Goal: Communication & Community: Ask a question

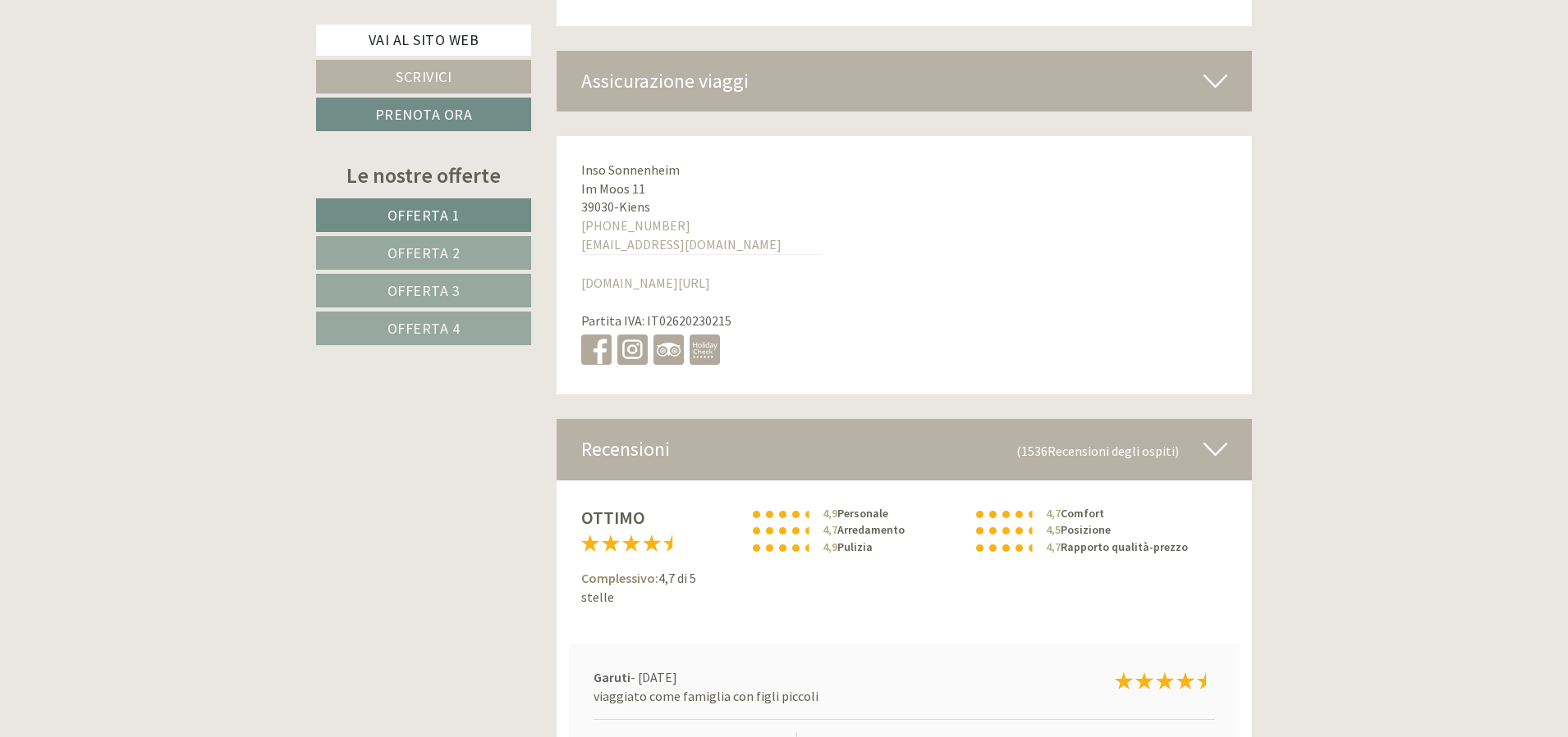
scroll to position [7546, 0]
click at [1220, 90] on icon at bounding box center [1215, 82] width 24 height 27
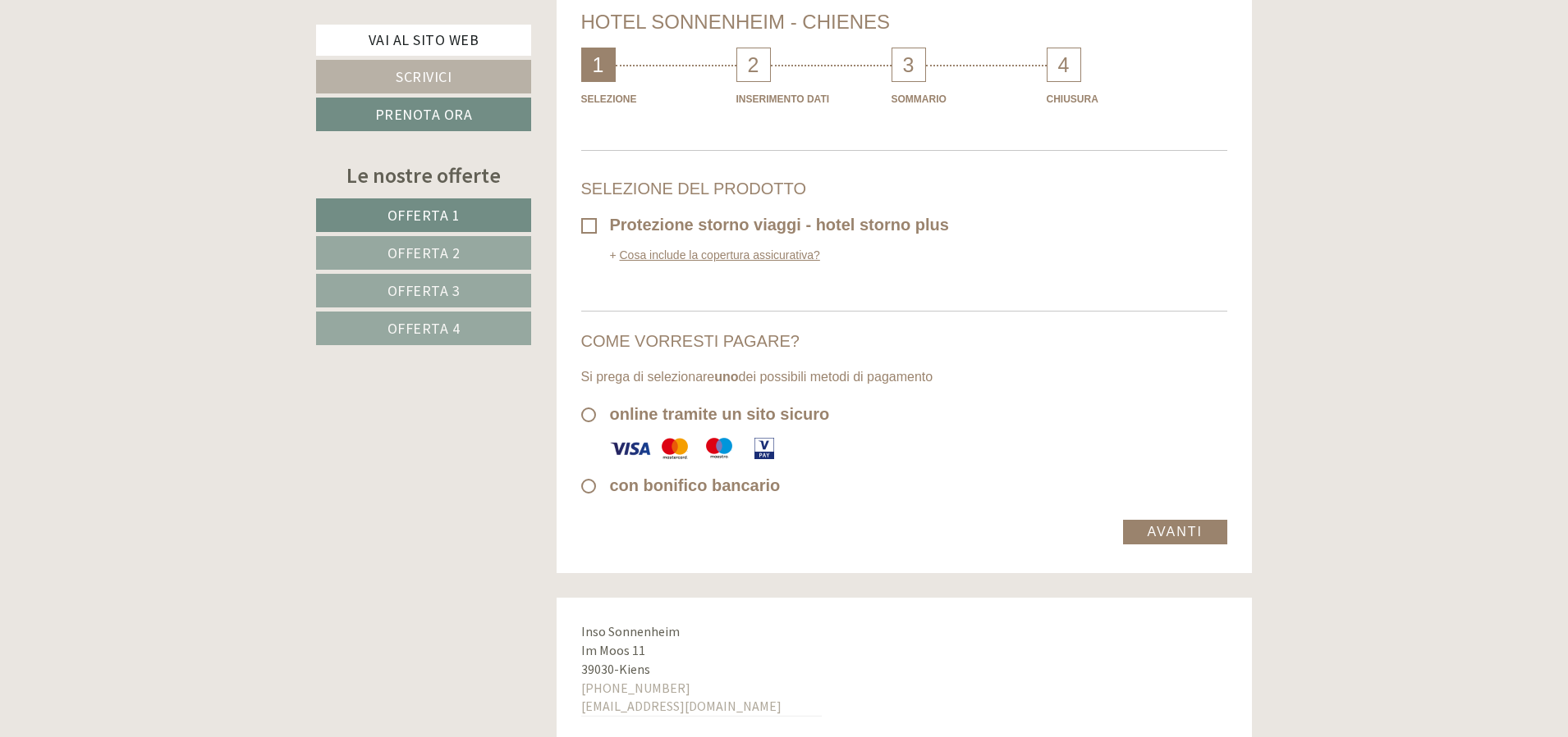
scroll to position [7841, 0]
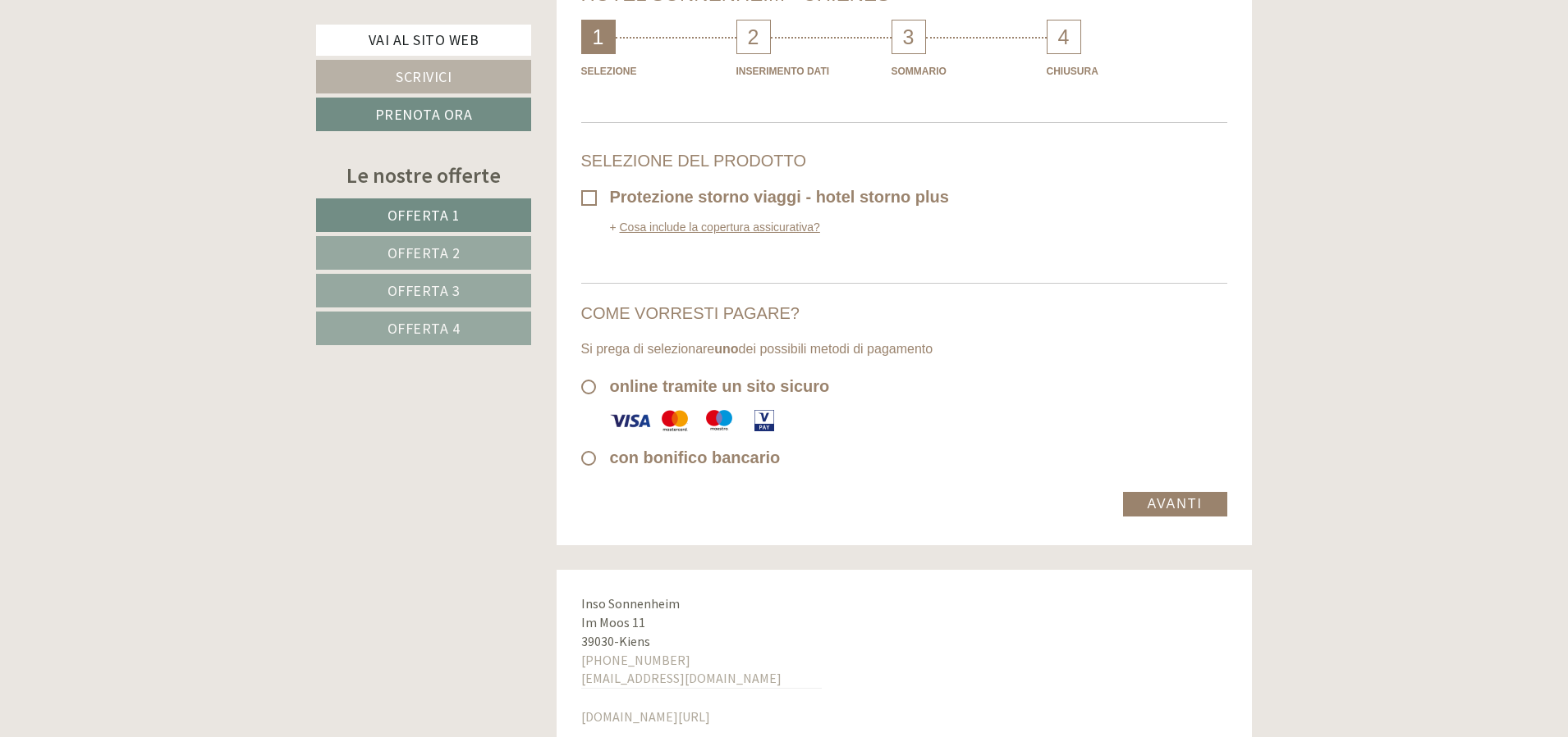
click at [743, 222] on link "Cosa include la copertura assicurativa?" at bounding box center [715, 226] width 210 height 13
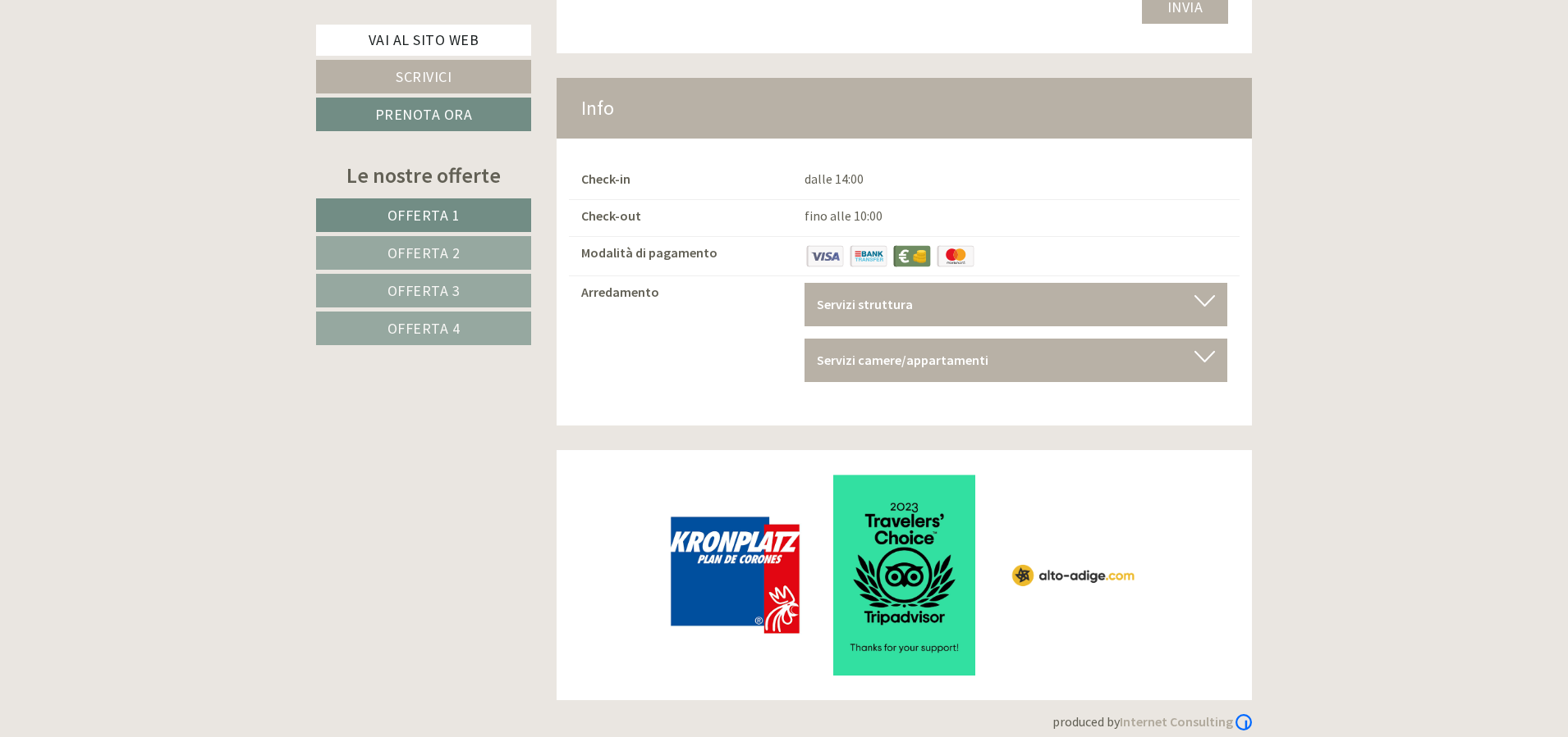
scroll to position [10121, 0]
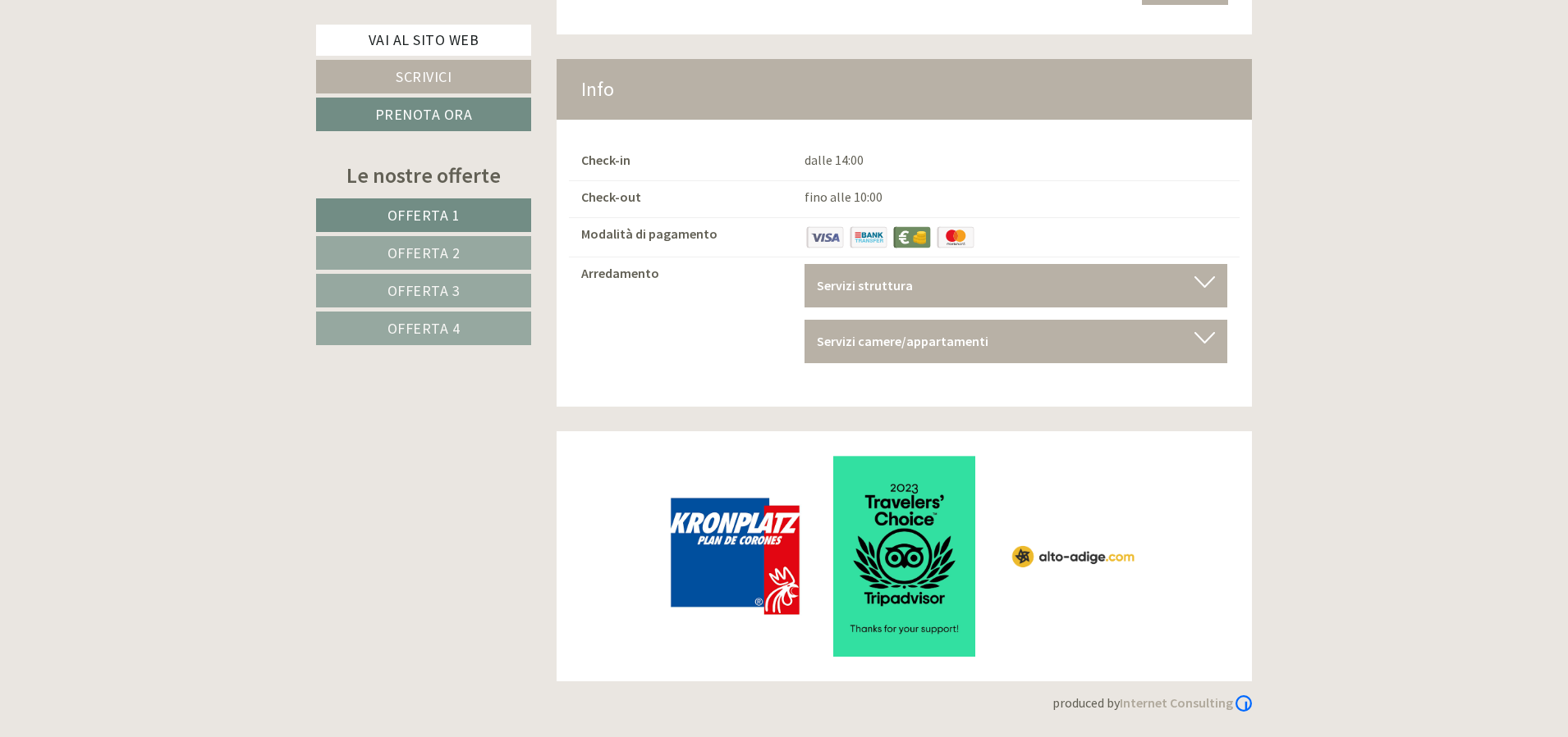
click at [471, 248] on link "Offerta 2" at bounding box center [423, 253] width 215 height 33
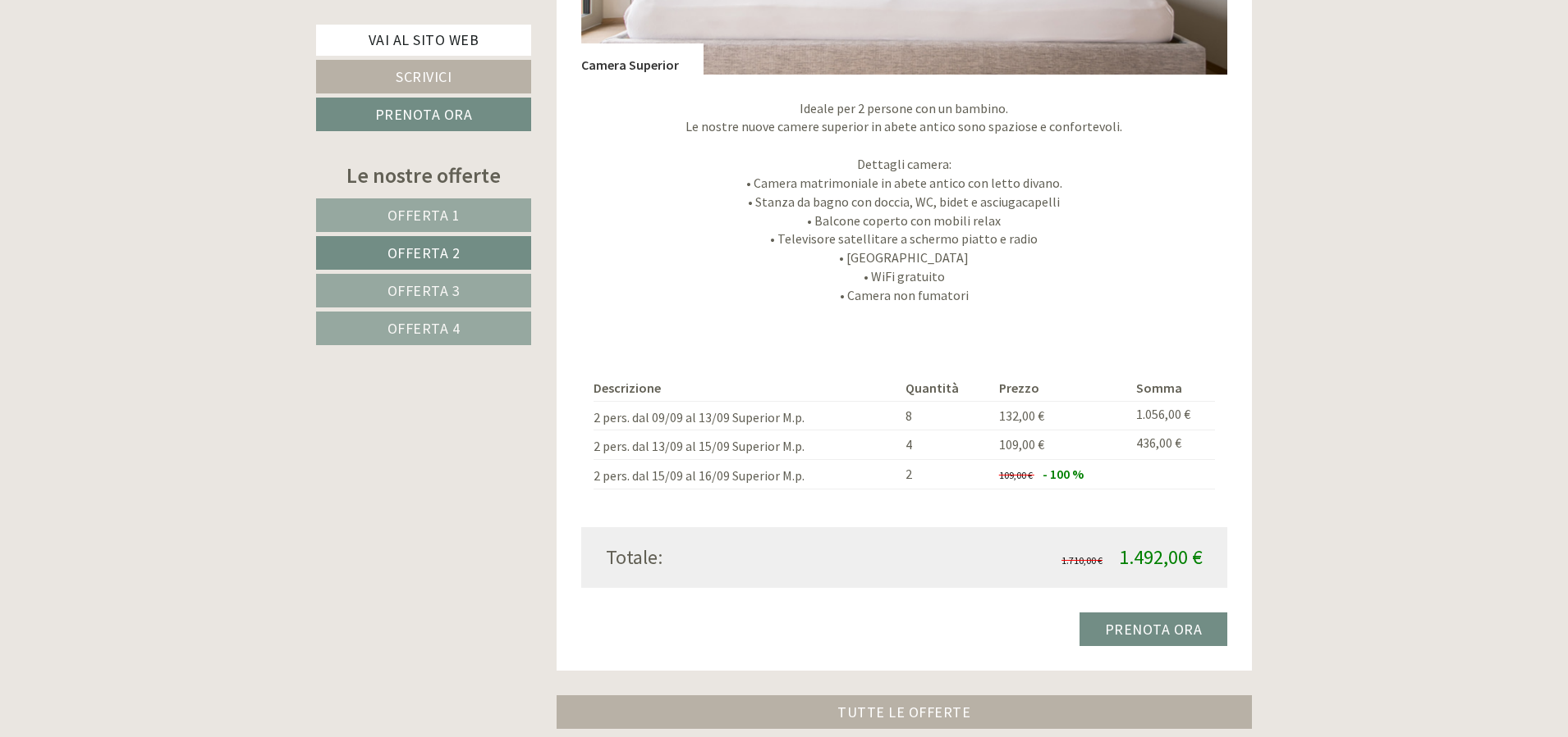
scroll to position [1618, 0]
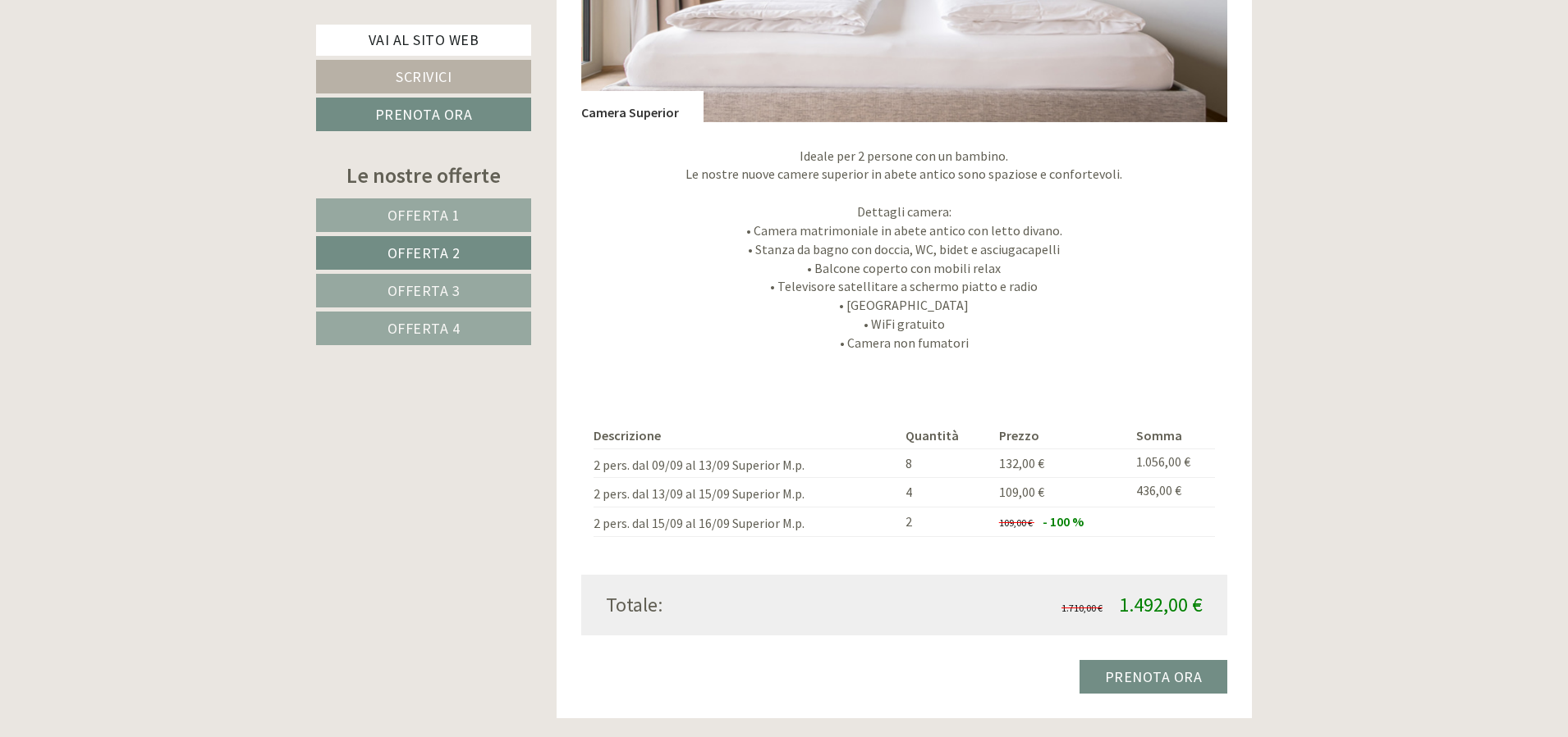
click at [400, 292] on span "Offerta 3" at bounding box center [424, 290] width 73 height 19
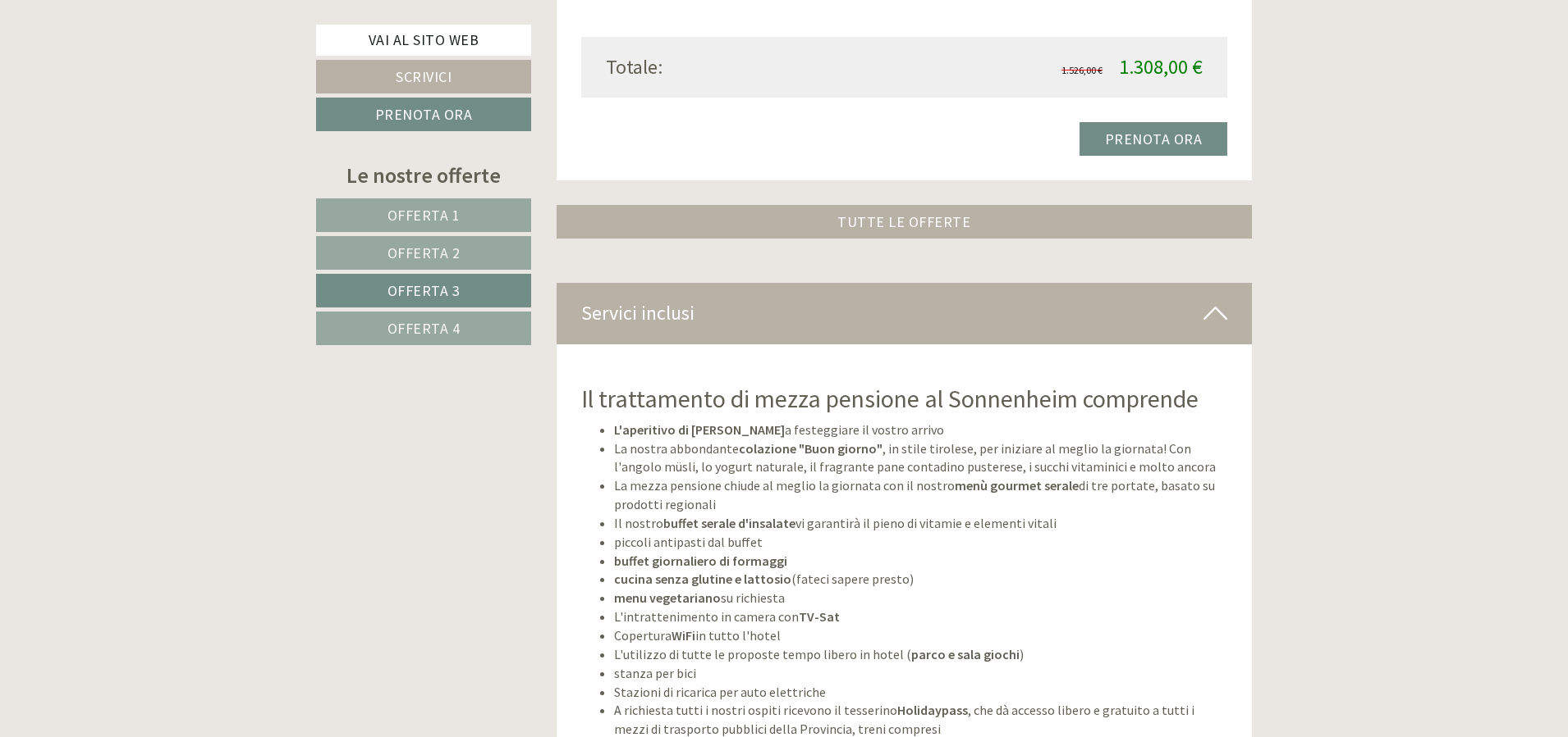
scroll to position [2176, 0]
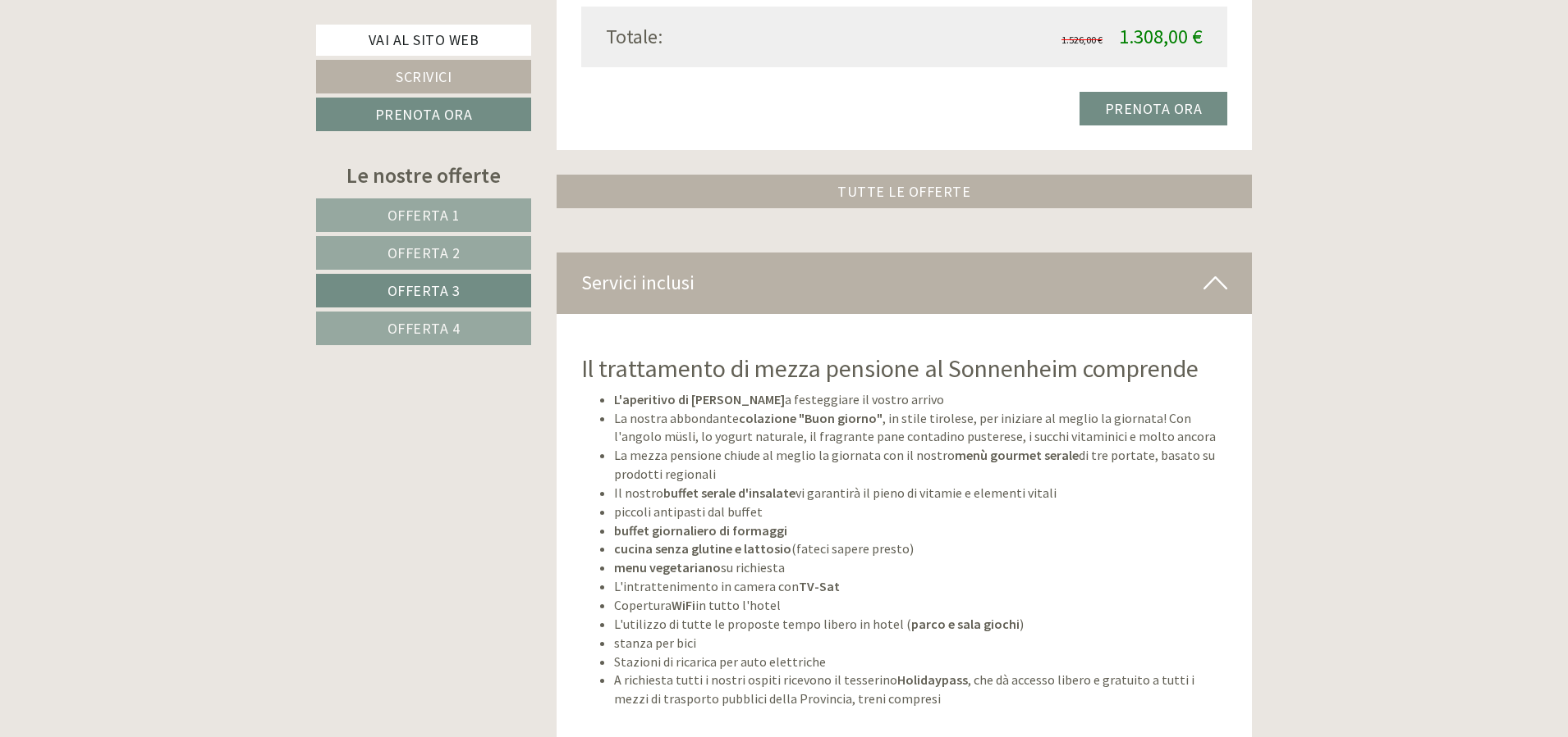
click at [411, 329] on span "Offerta 4" at bounding box center [424, 328] width 73 height 19
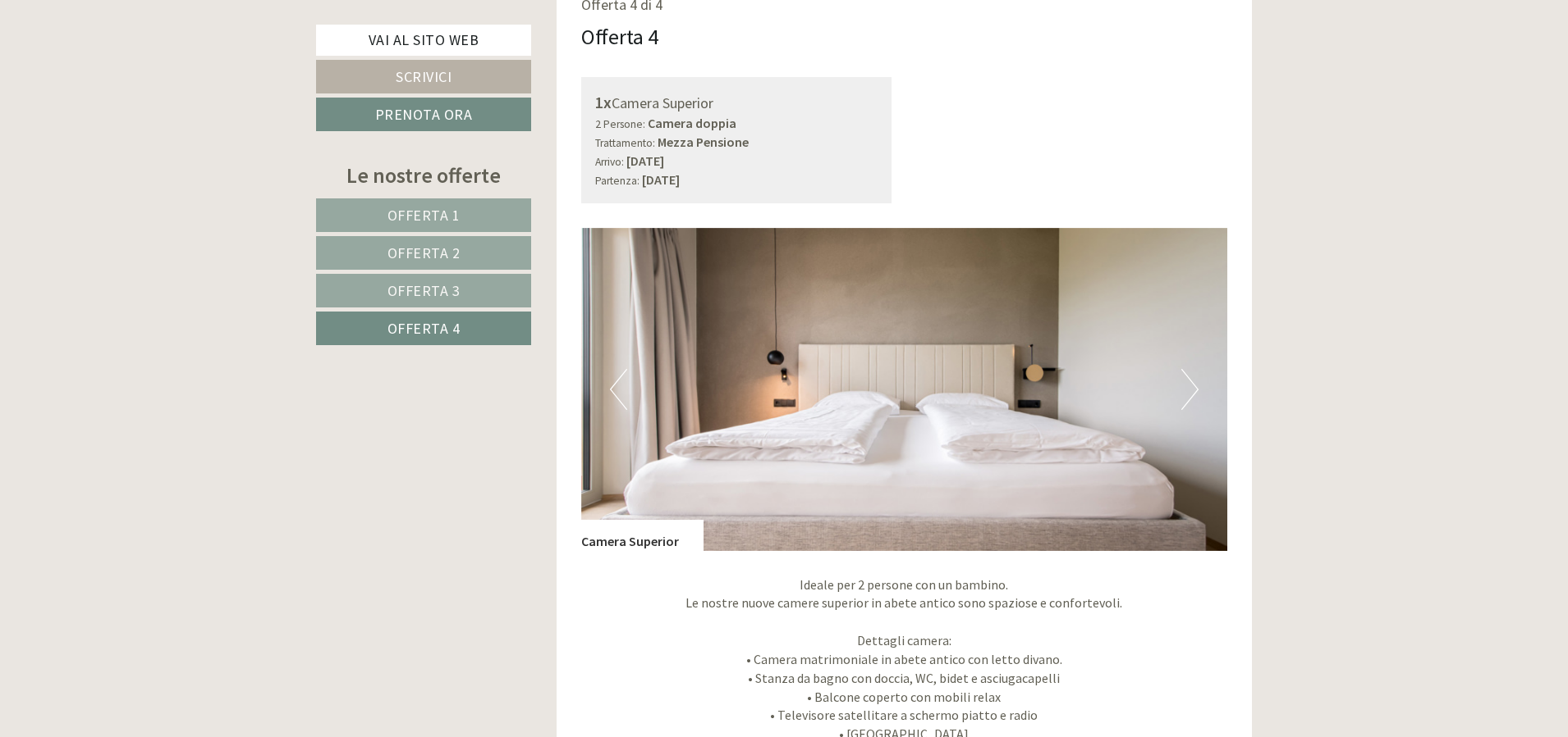
scroll to position [1192, 0]
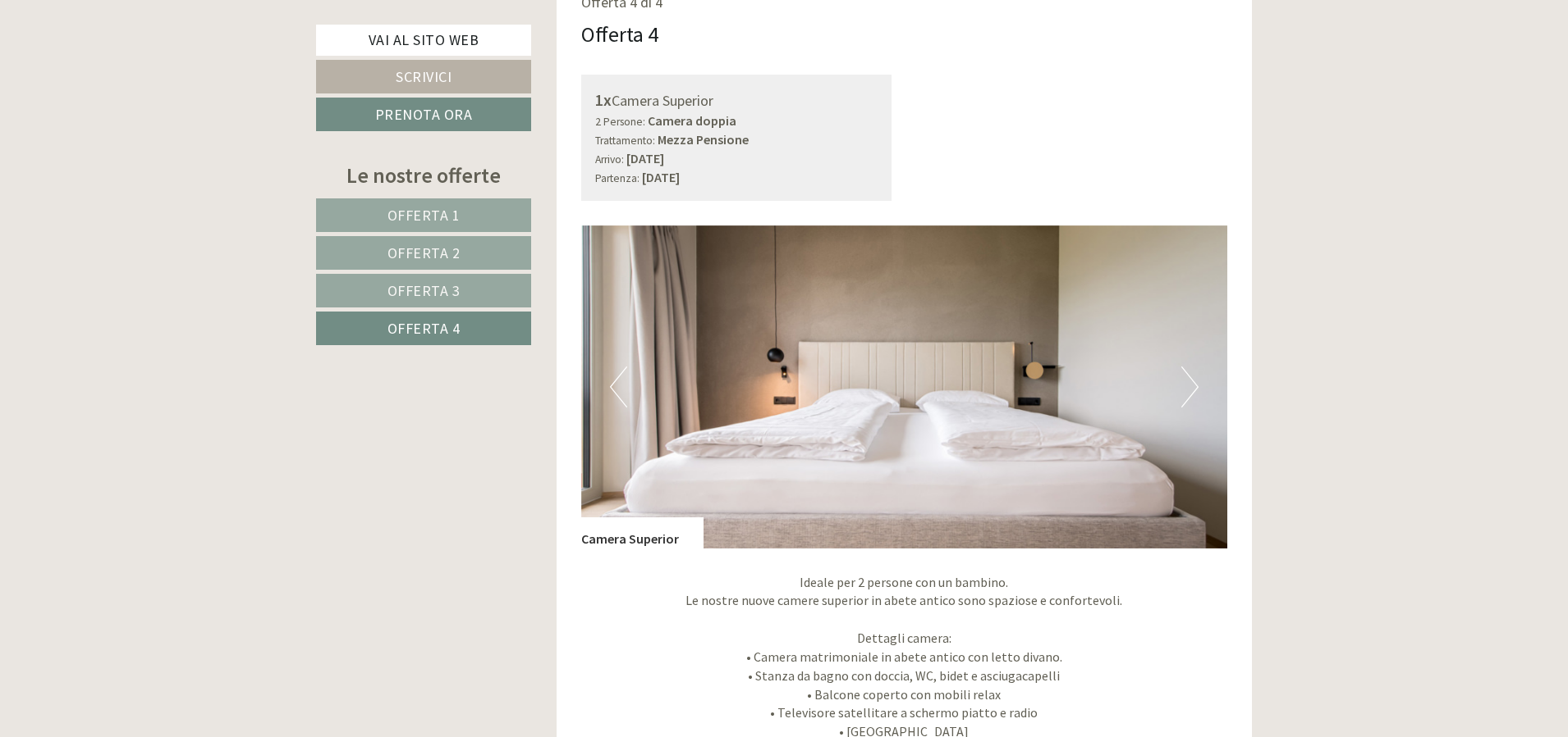
click at [453, 215] on span "Offerta 1" at bounding box center [424, 215] width 73 height 19
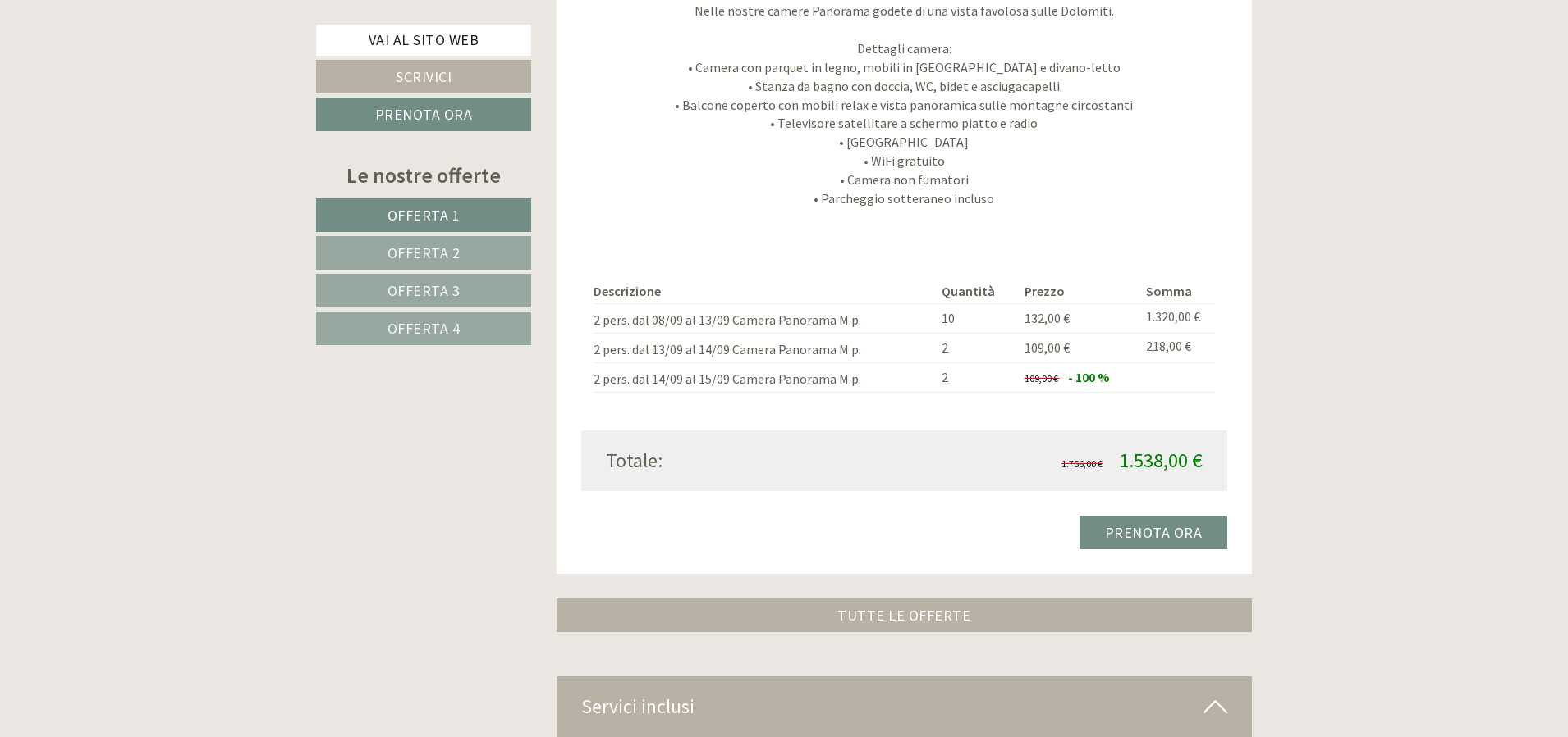
scroll to position [1783, 0]
click at [401, 258] on span "Offerta 2" at bounding box center [424, 253] width 73 height 19
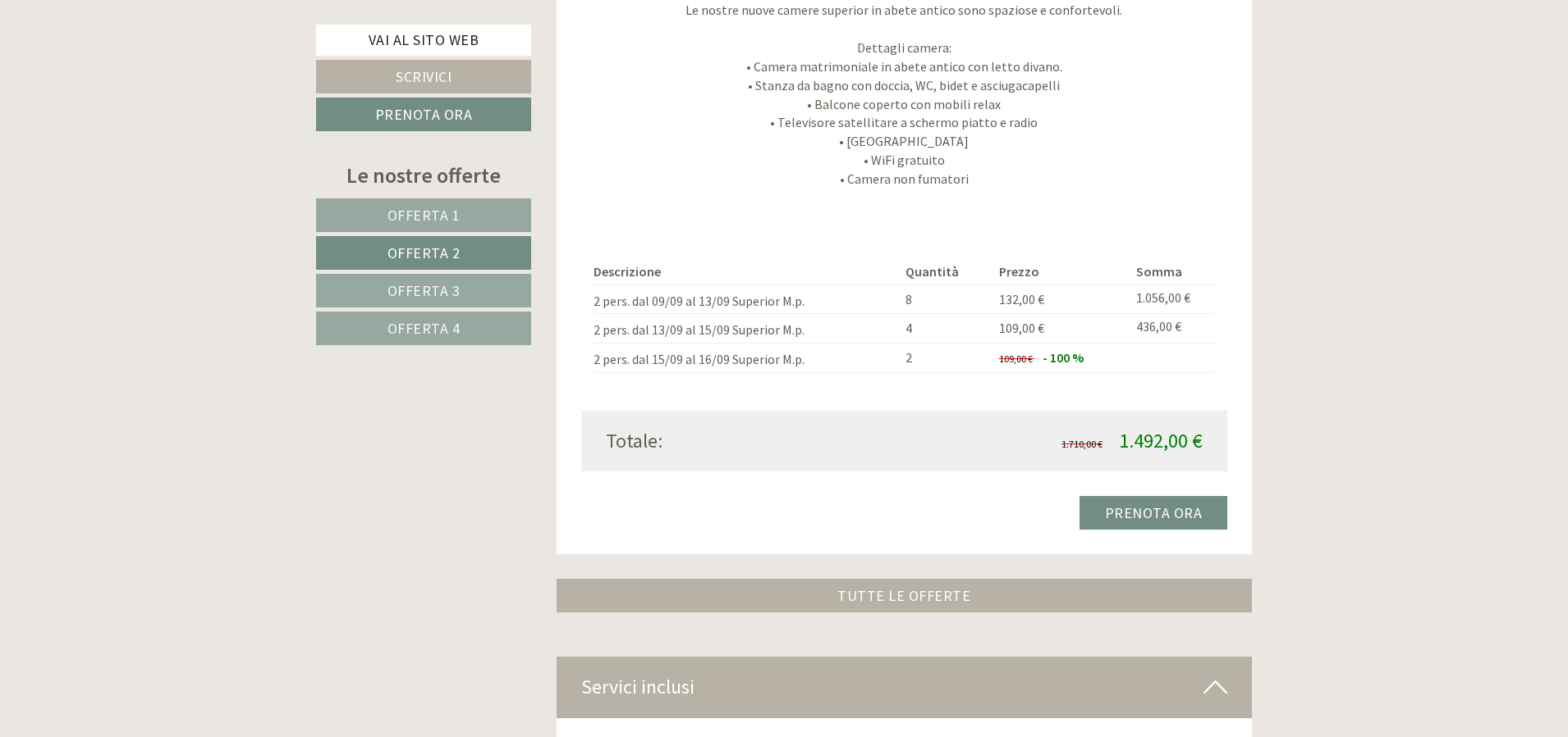
scroll to position [1159, 0]
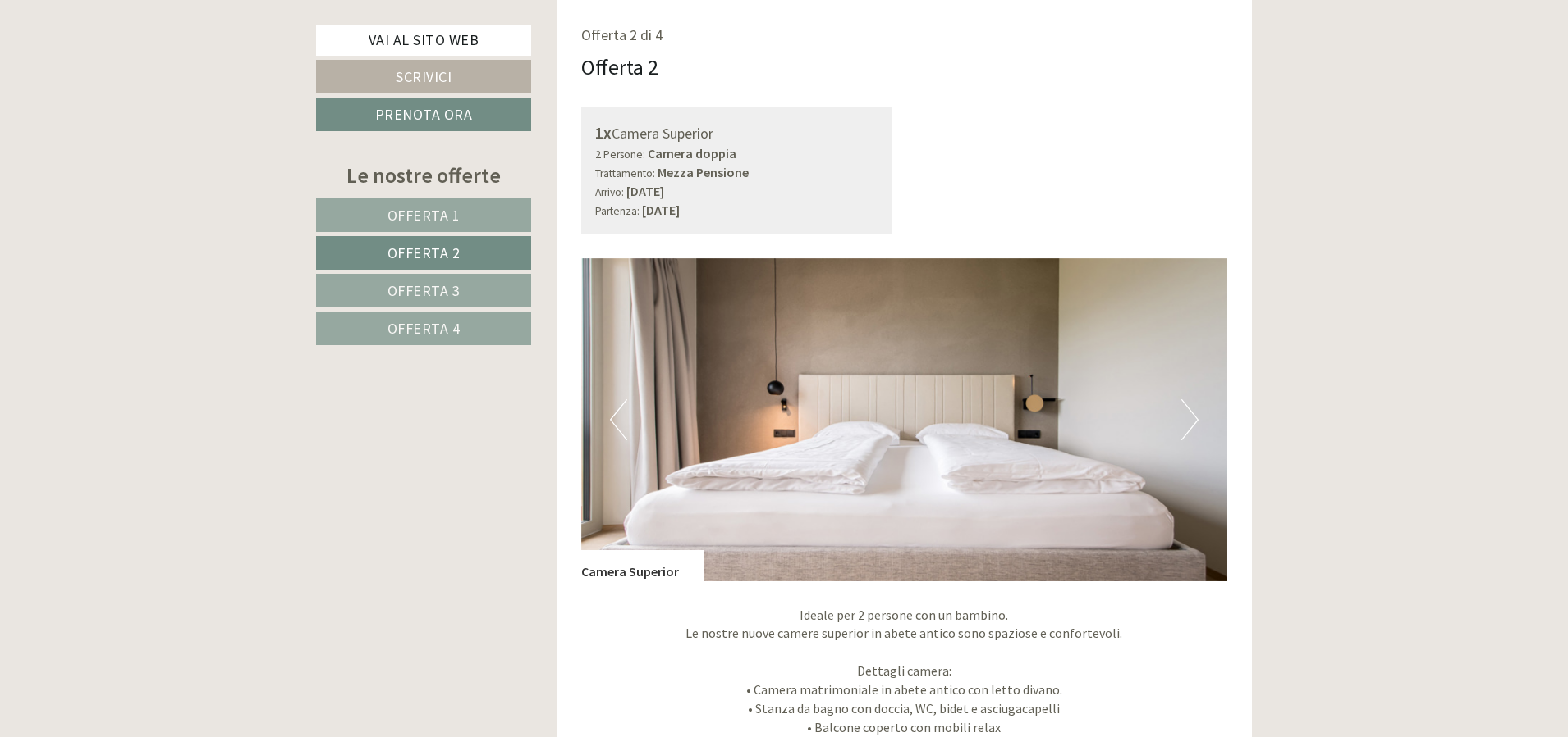
click at [400, 287] on span "Offerta 3" at bounding box center [424, 290] width 73 height 19
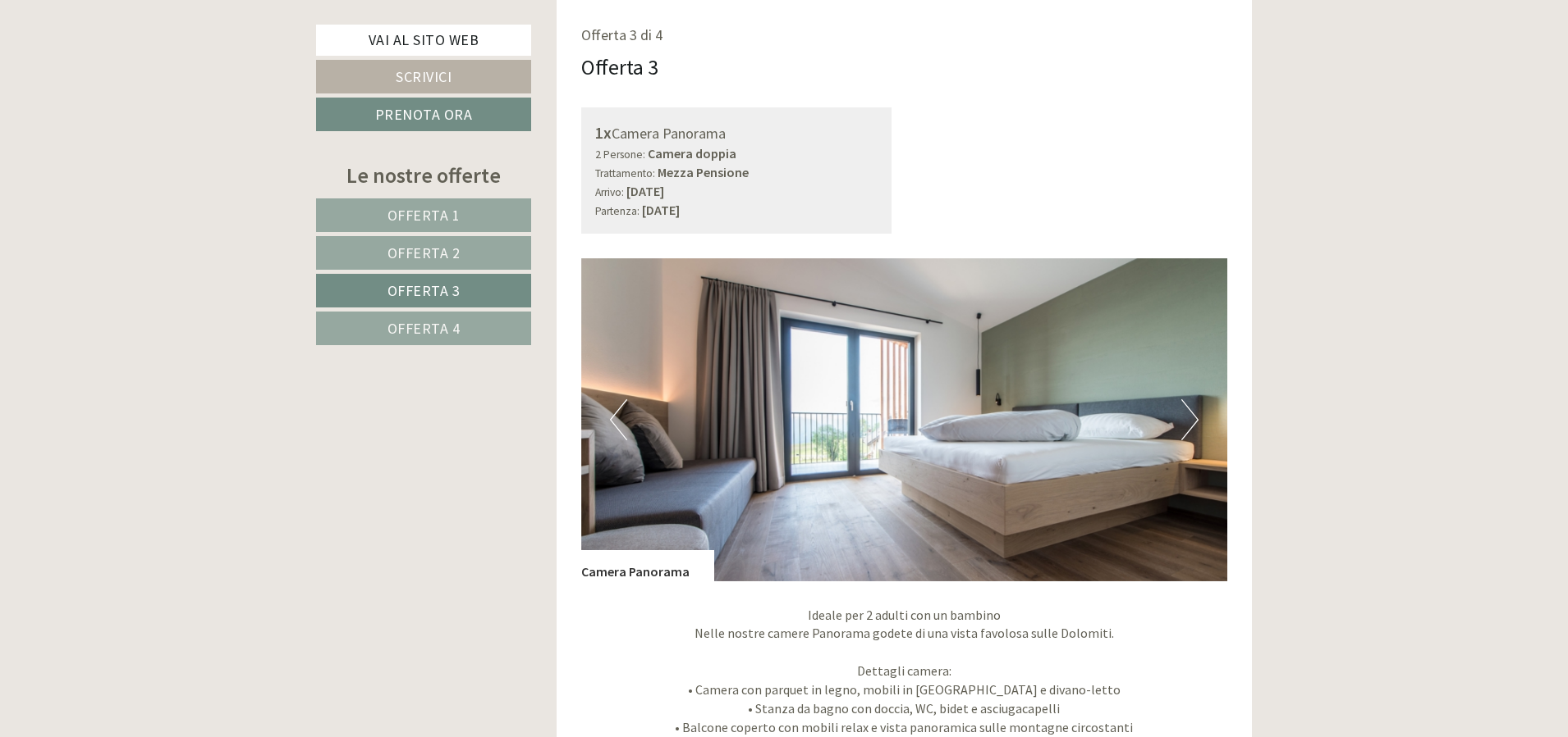
click at [405, 329] on span "Offerta 4" at bounding box center [424, 328] width 73 height 19
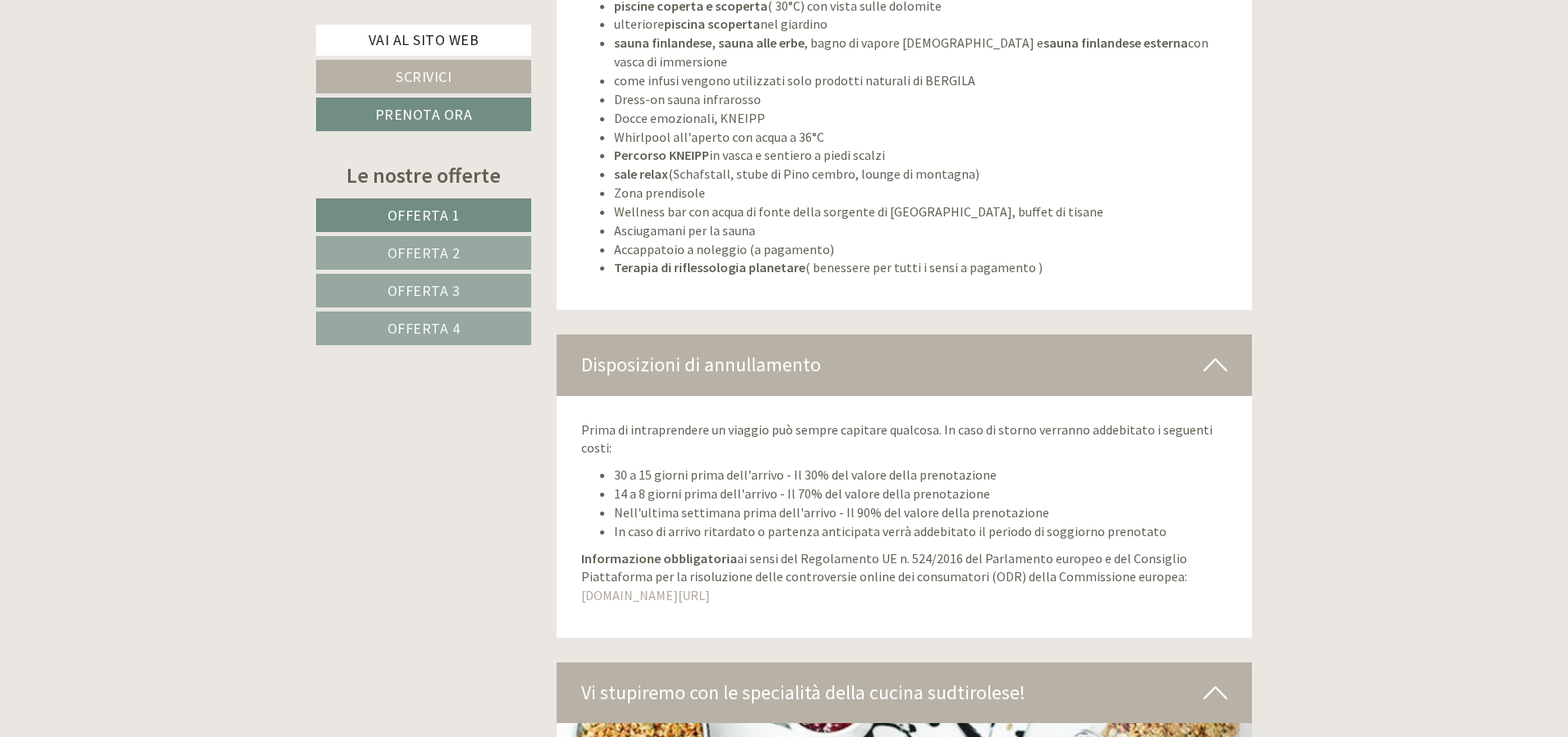
scroll to position [5808, 0]
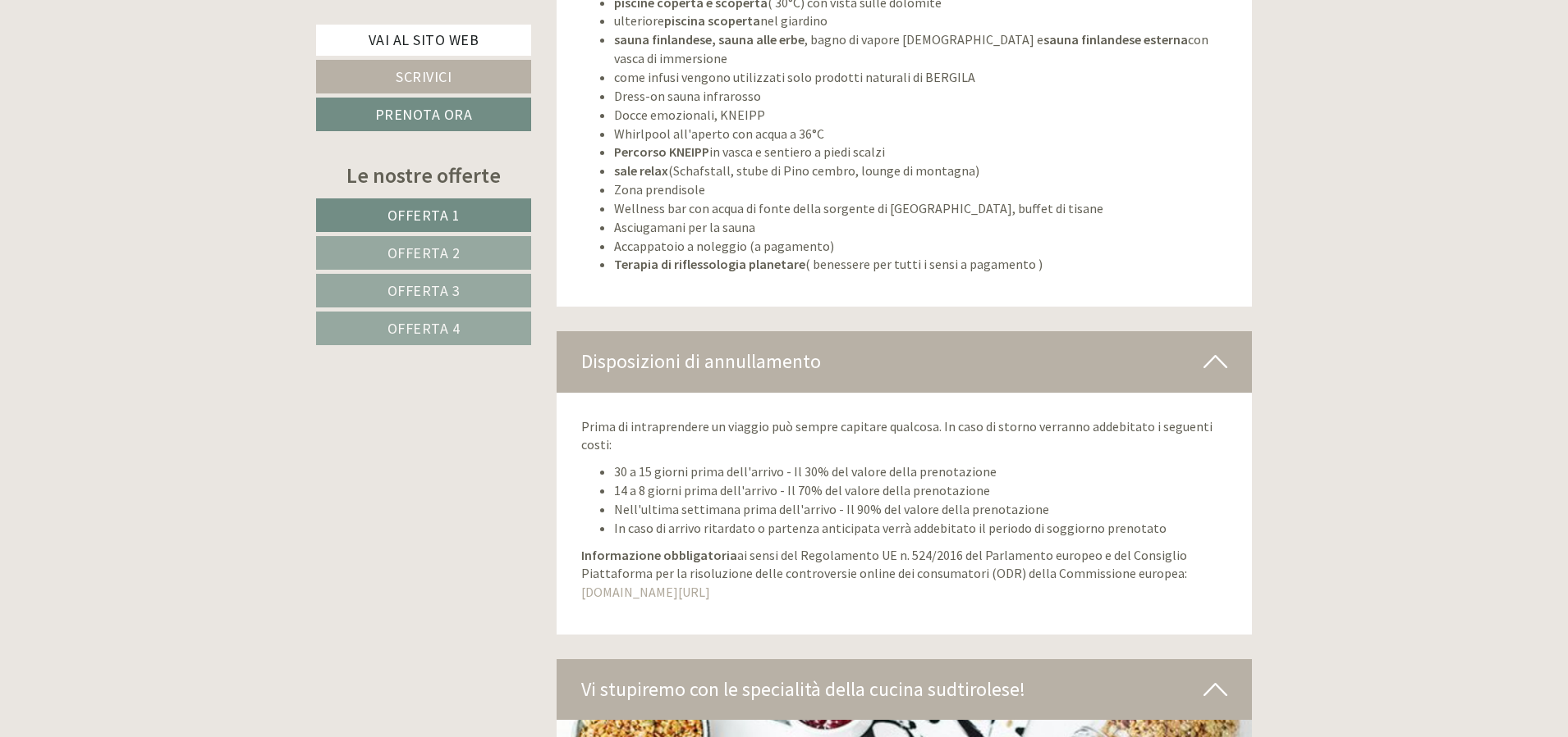
click at [445, 254] on span "Offerta 2" at bounding box center [424, 253] width 73 height 19
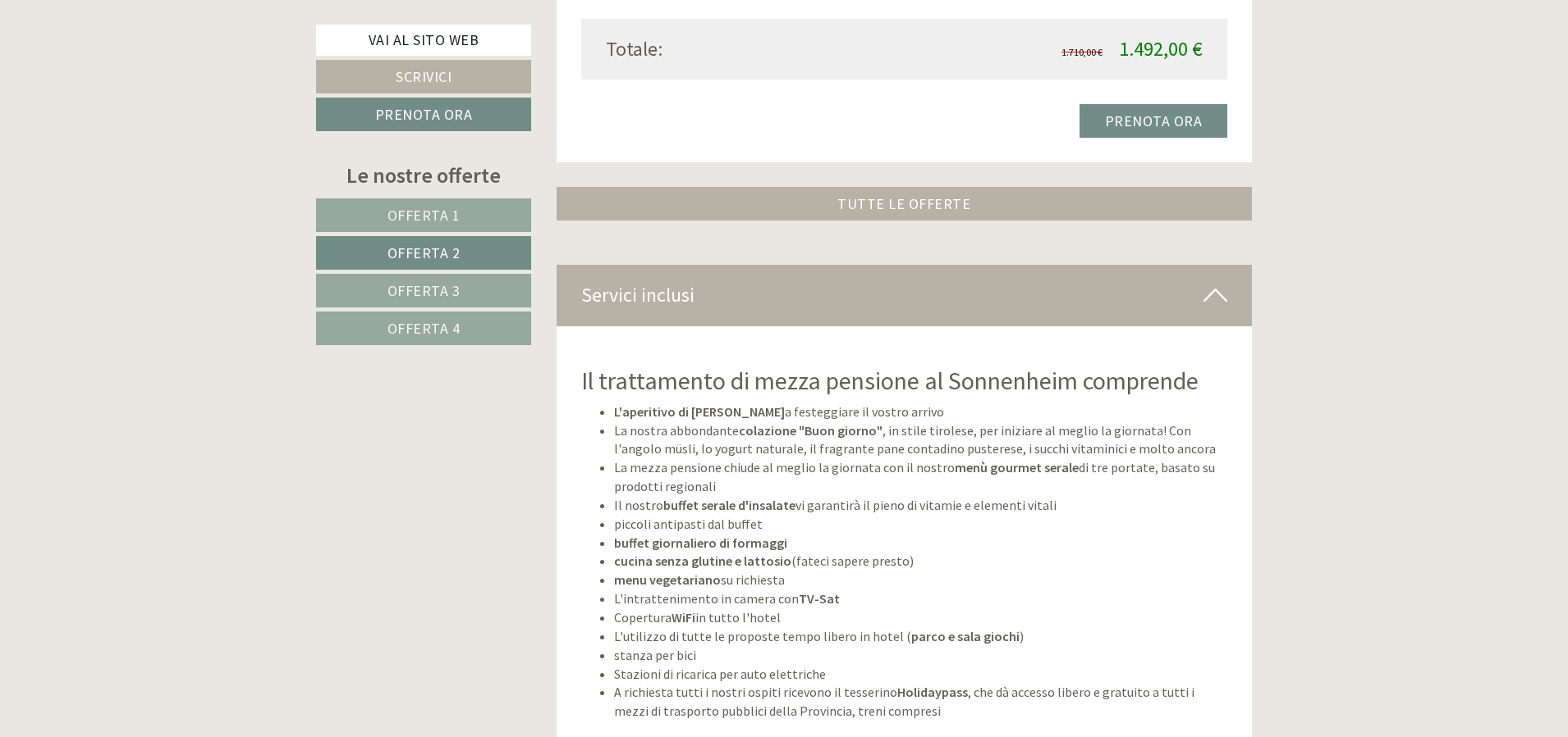
scroll to position [2176, 0]
click at [435, 297] on span "Offerta 3" at bounding box center [424, 290] width 73 height 19
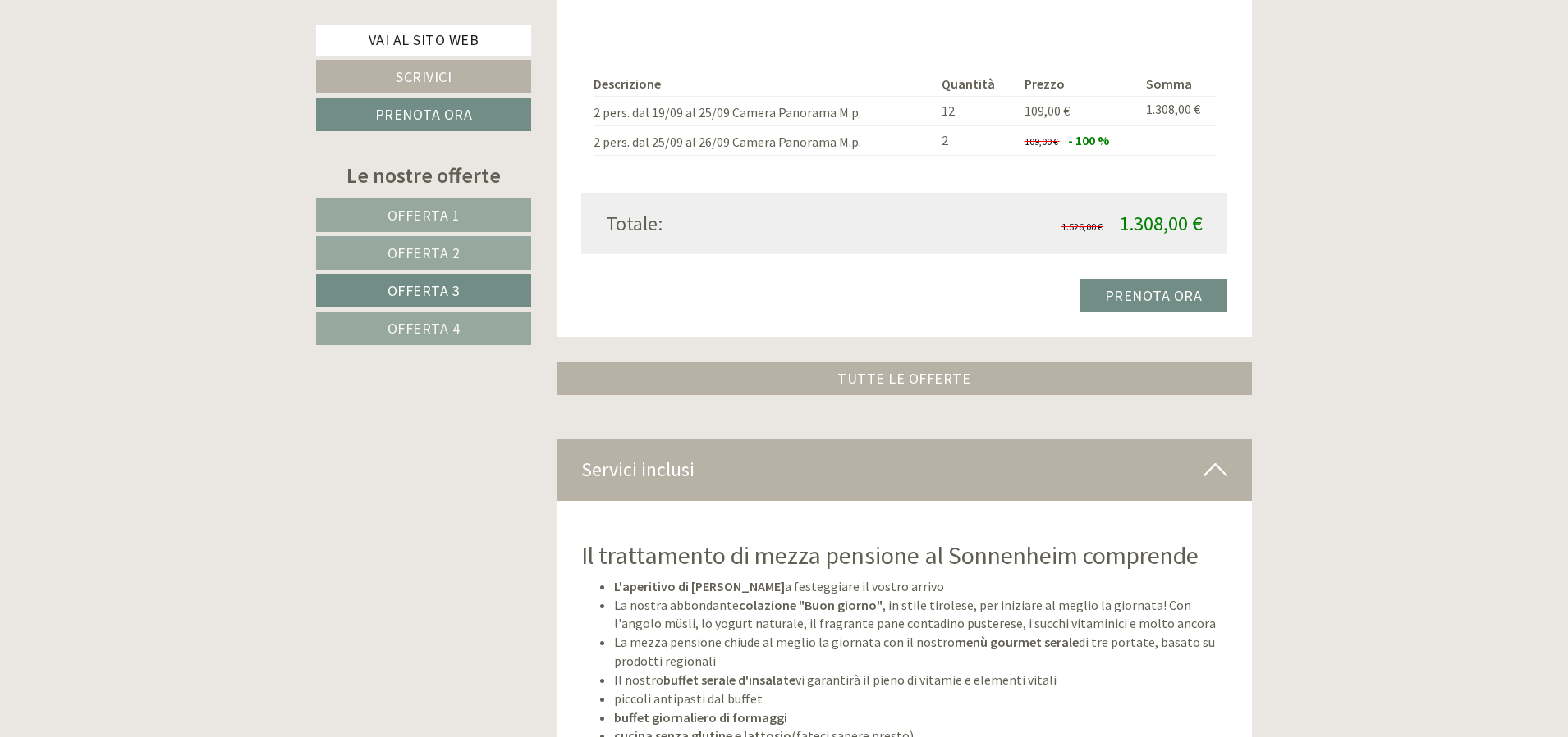
scroll to position [2045, 0]
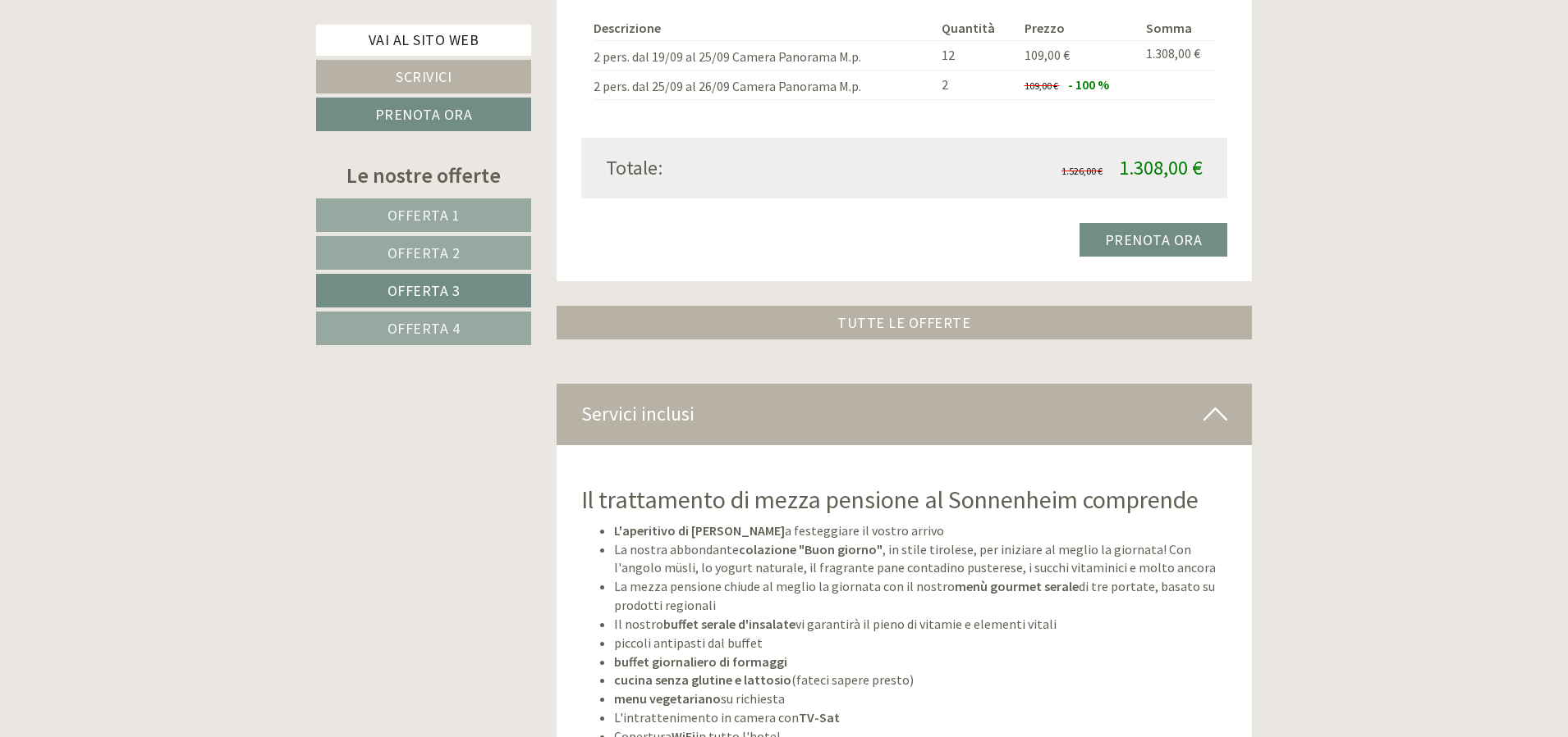
click at [439, 333] on span "Offerta 4" at bounding box center [424, 328] width 73 height 19
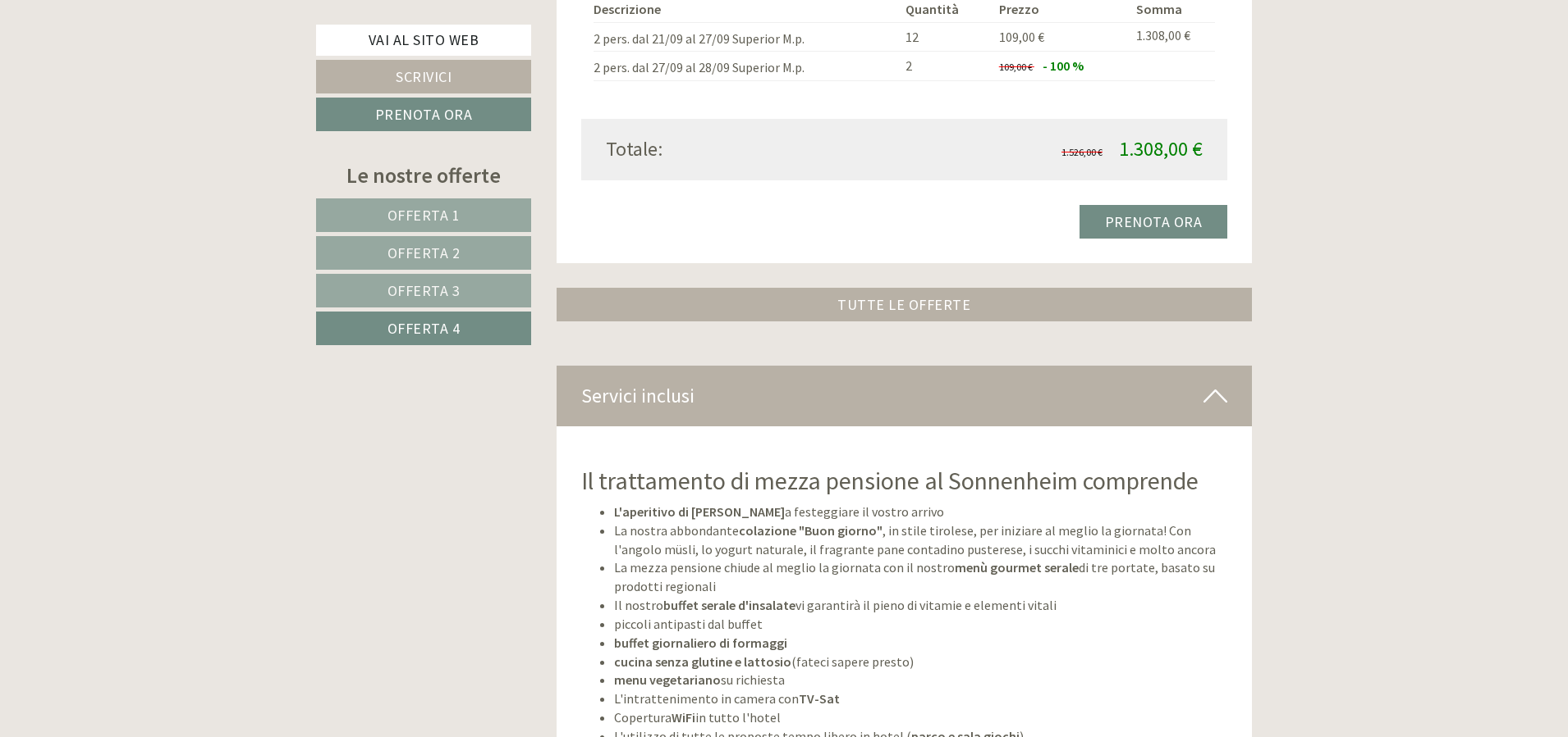
scroll to position [1159, 0]
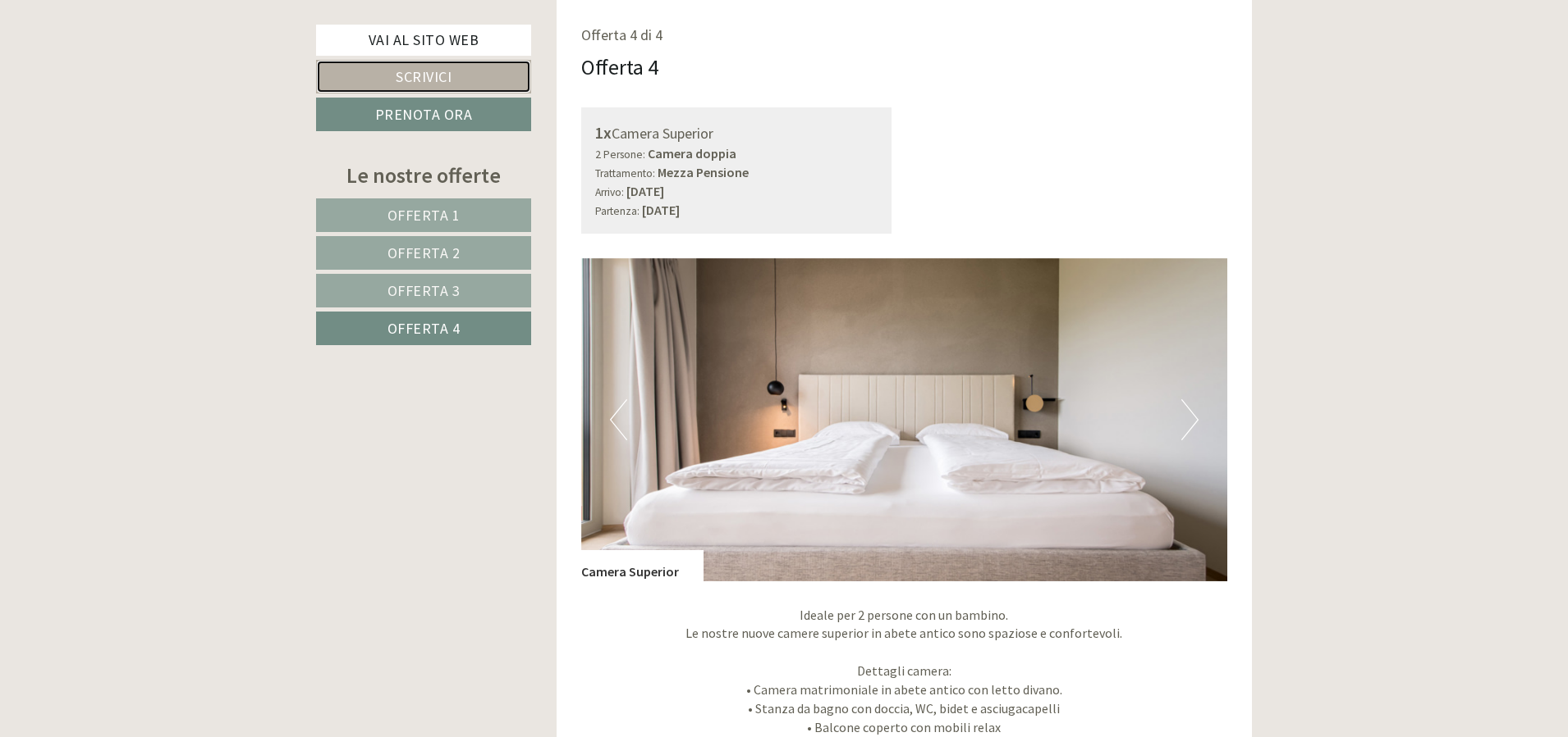
click at [430, 83] on link "Scrivici" at bounding box center [423, 76] width 215 height 33
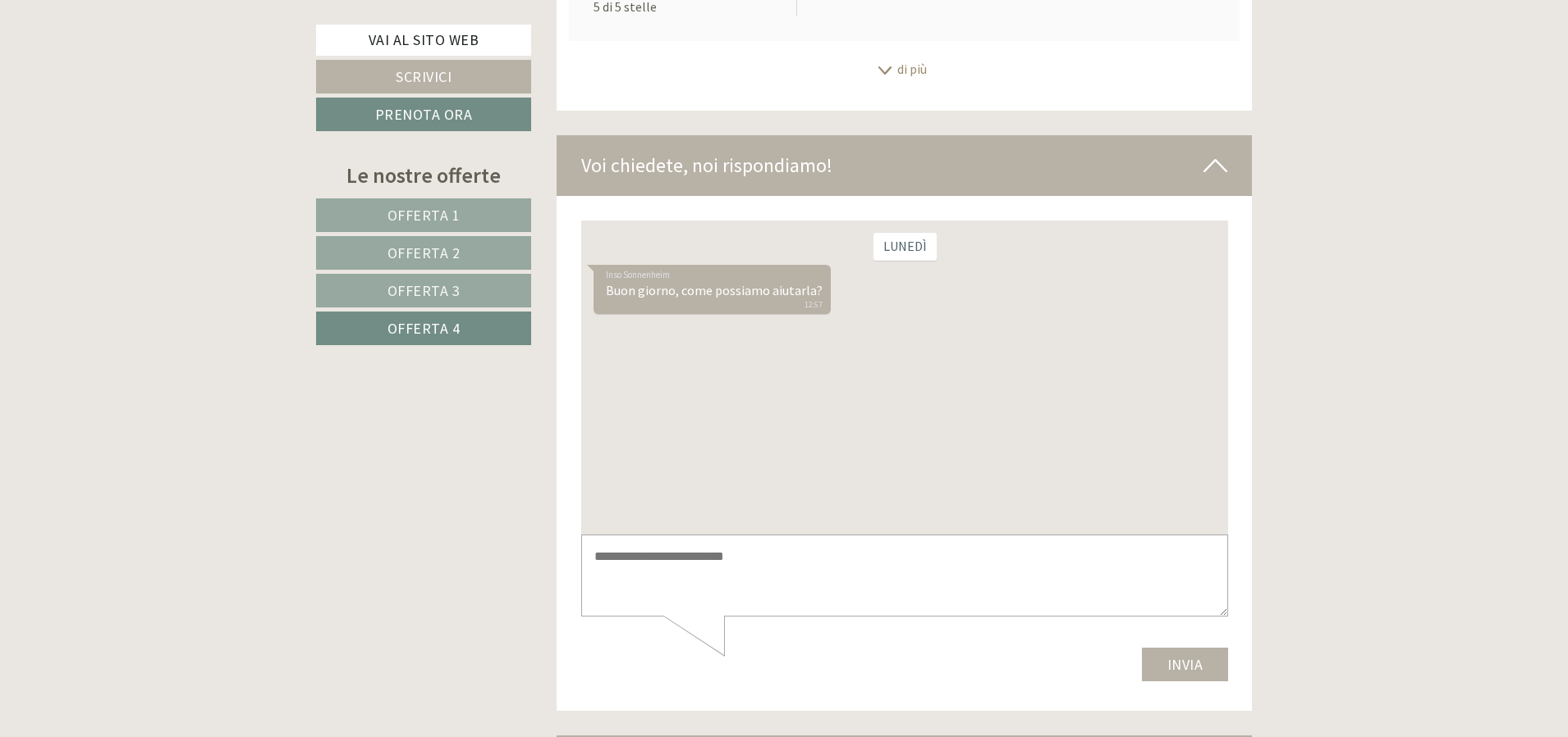
scroll to position [6130, 0]
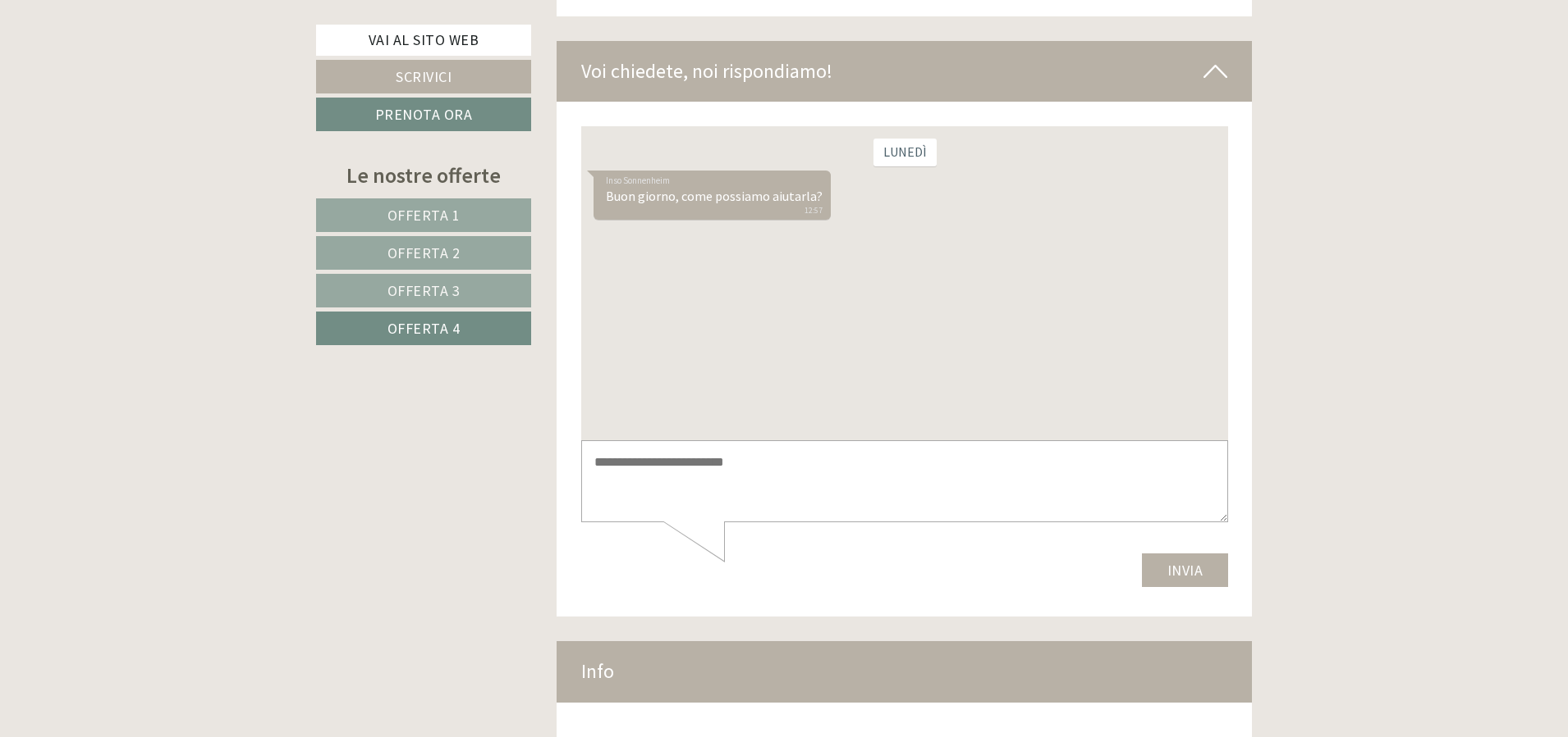
click at [708, 471] on textarea at bounding box center [904, 481] width 647 height 83
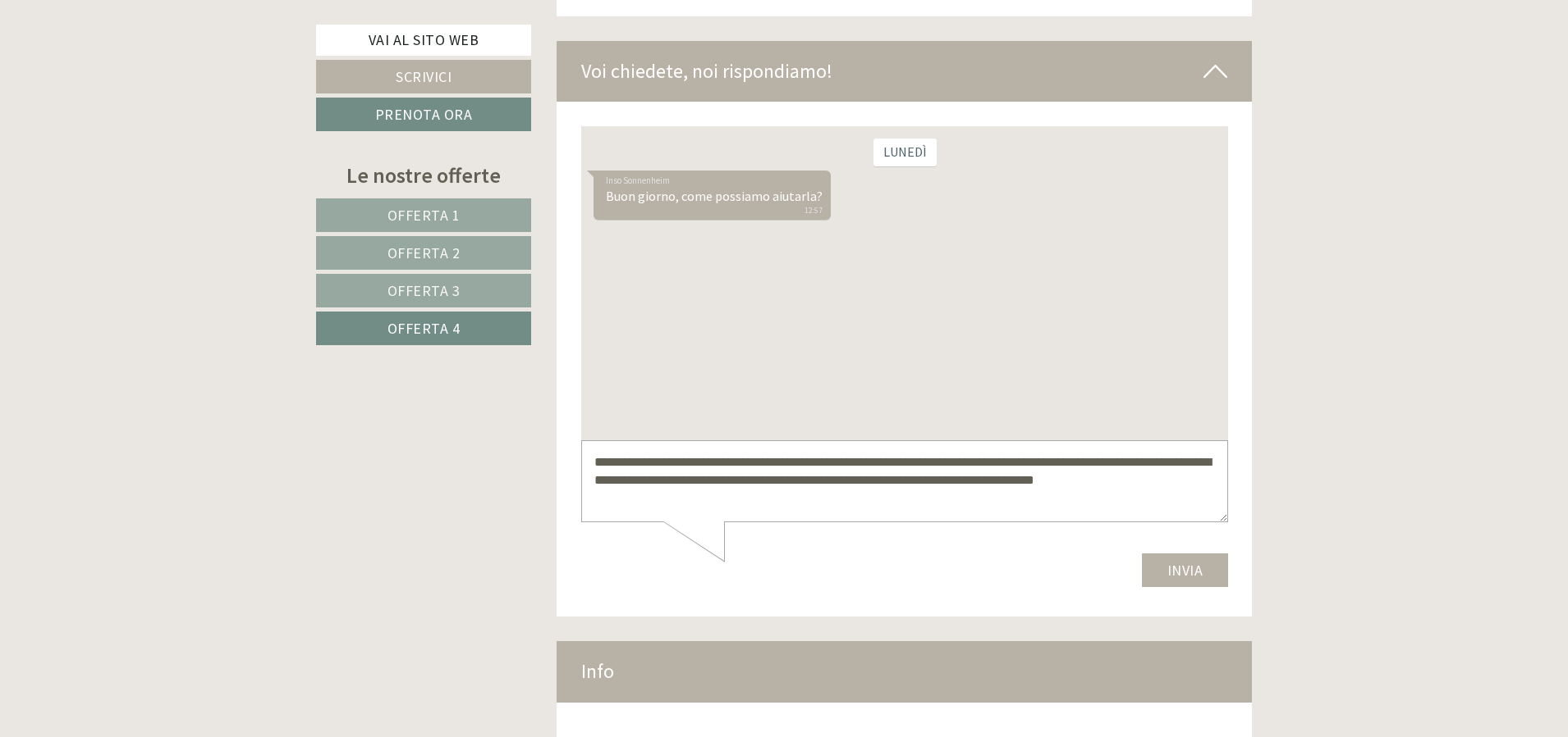
click at [654, 485] on textarea "**********" at bounding box center [904, 481] width 647 height 83
click at [1200, 460] on textarea "**********" at bounding box center [904, 481] width 647 height 83
type textarea "**********"
click at [1188, 570] on button "Invia" at bounding box center [1184, 570] width 87 height 33
